Goal: Information Seeking & Learning: Learn about a topic

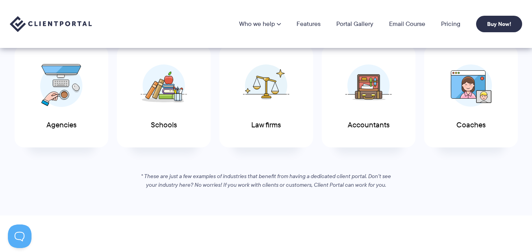
scroll to position [393, 0]
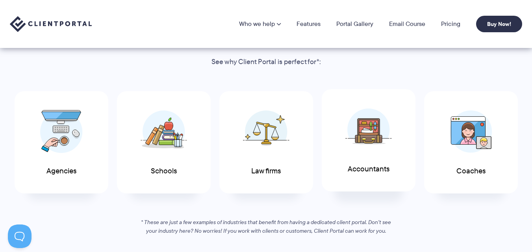
click at [363, 142] on img at bounding box center [368, 129] width 46 height 43
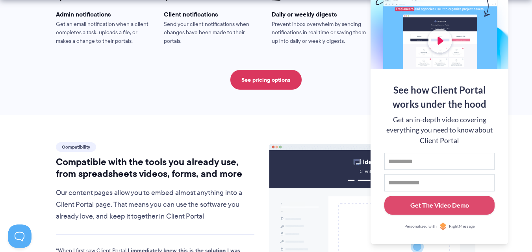
scroll to position [721, 0]
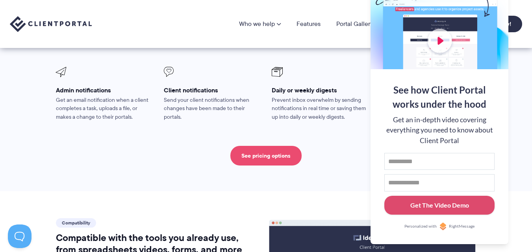
click at [248, 146] on link "See pricing options" at bounding box center [265, 156] width 71 height 20
